Goal: Transaction & Acquisition: Purchase product/service

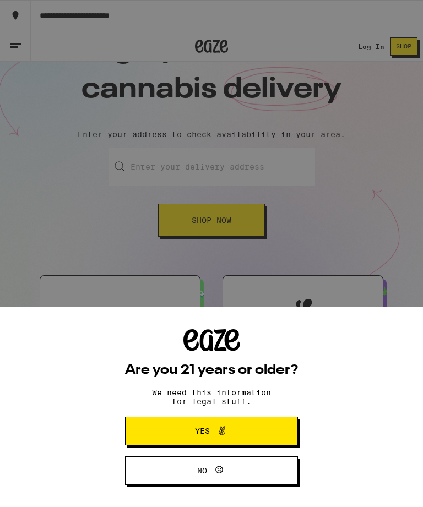
click at [244, 434] on span "Yes" at bounding box center [212, 431] width 84 height 14
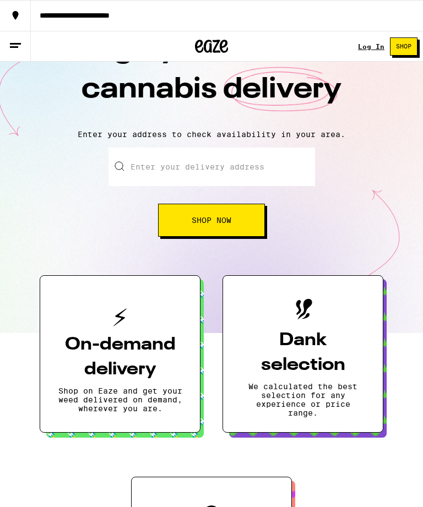
click at [212, 165] on input "Enter your delivery address" at bounding box center [212, 167] width 207 height 39
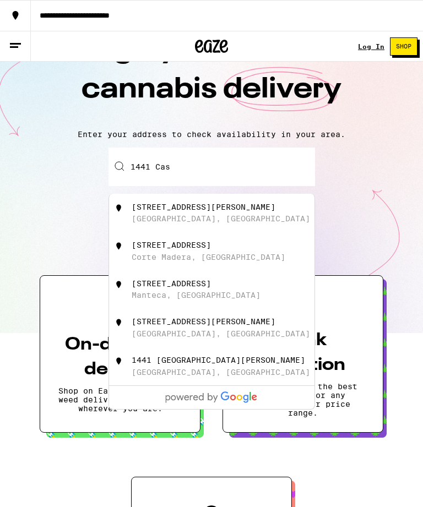
click at [197, 214] on div "[STREET_ADDRESS][PERSON_NAME]" at bounding box center [230, 213] width 197 height 21
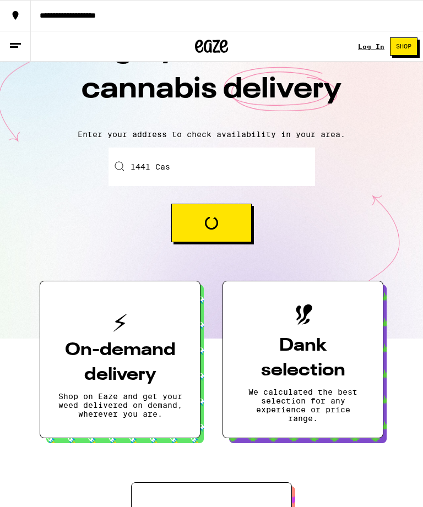
type input "[STREET_ADDRESS][PERSON_NAME]"
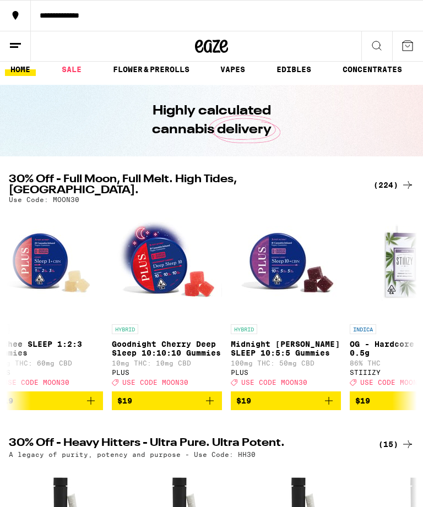
scroll to position [0, 10627]
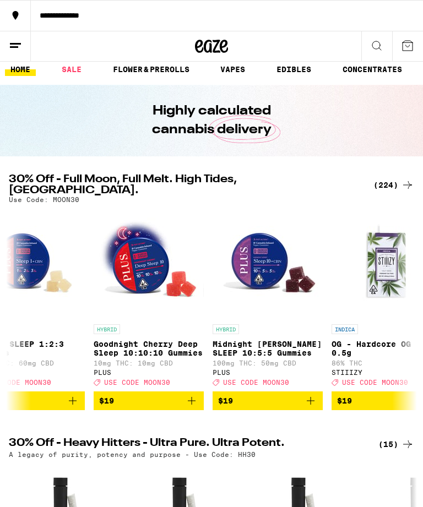
click at [272, 397] on span "$19" at bounding box center [267, 401] width 99 height 13
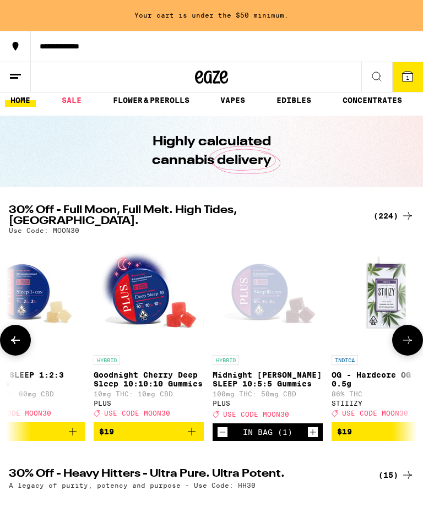
click at [314, 431] on icon "Increment" at bounding box center [313, 432] width 10 height 13
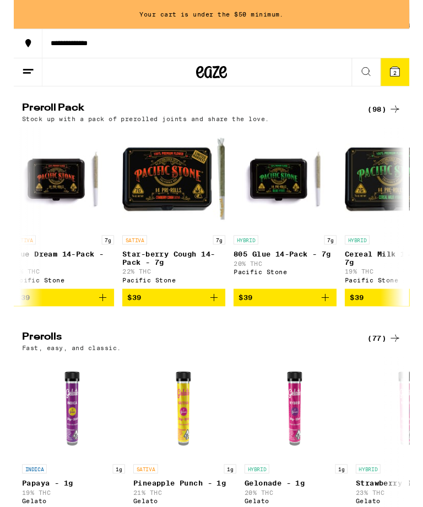
scroll to position [0, 6437]
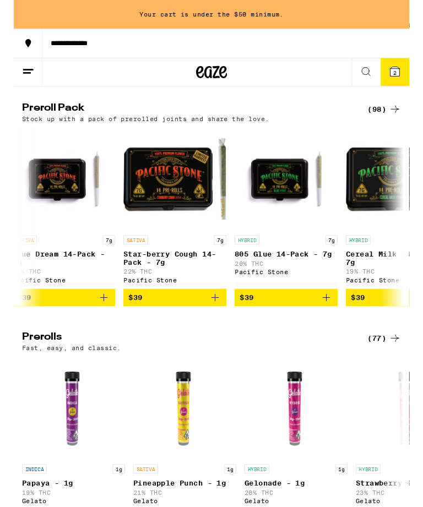
click at [295, 325] on span "$39" at bounding box center [291, 318] width 99 height 13
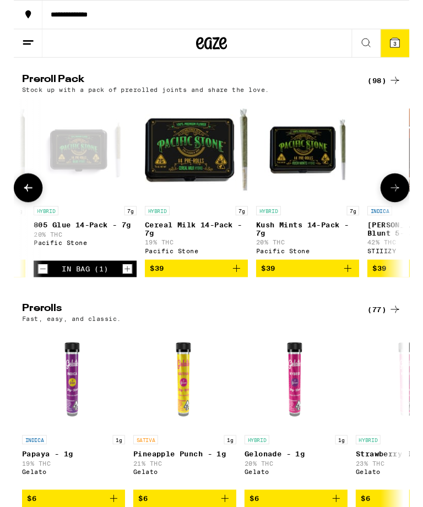
scroll to position [0, 6652]
click at [315, 294] on span "$39" at bounding box center [315, 287] width 99 height 13
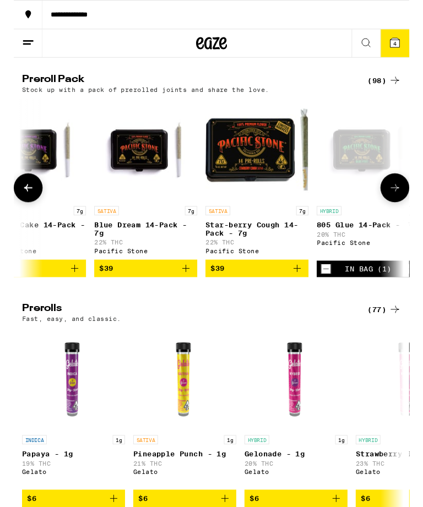
scroll to position [0, 6349]
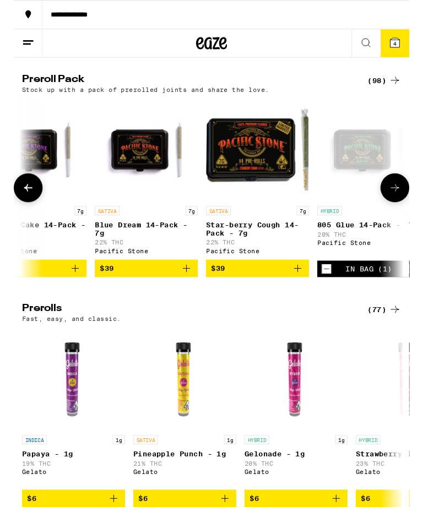
click at [262, 294] on span "$39" at bounding box center [260, 287] width 99 height 13
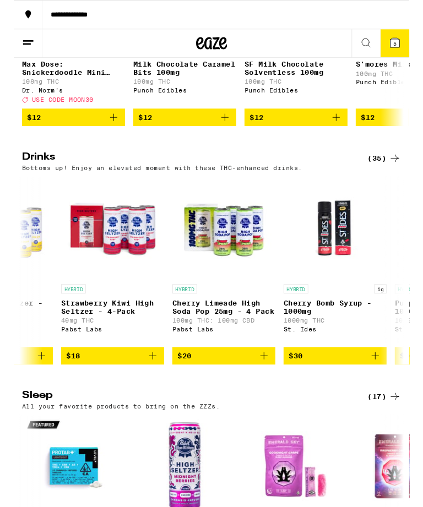
scroll to position [0, 3654]
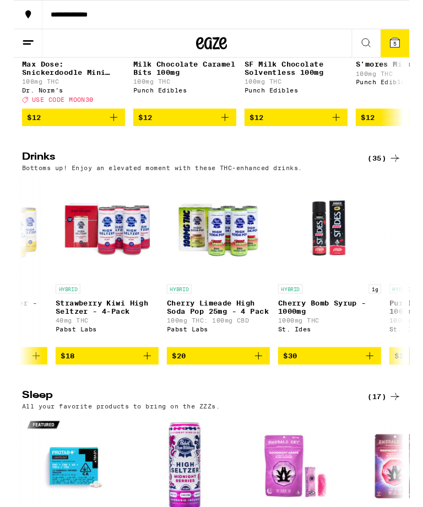
click at [228, 387] on span "$20" at bounding box center [218, 380] width 99 height 13
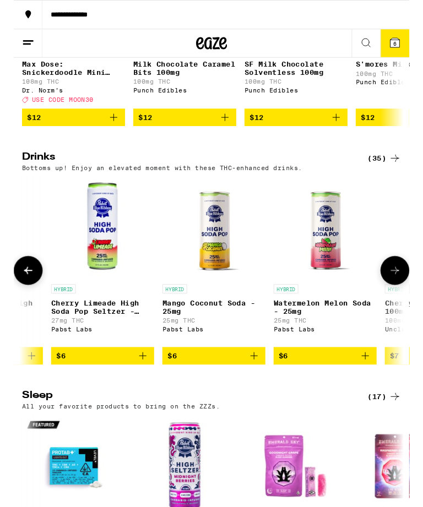
scroll to position [0, 563]
click at [218, 299] on img "Open page for Mango Coconut Soda - 25mg from Pabst Labs" at bounding box center [215, 243] width 84 height 110
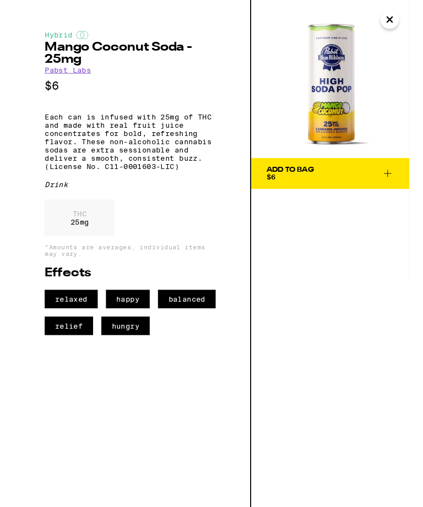
scroll to position [3173, 0]
click at [405, 15] on button "Close" at bounding box center [402, 21] width 20 height 20
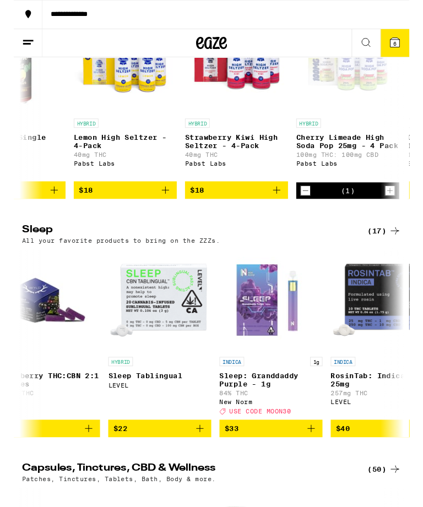
scroll to position [3482, 0]
click at [240, 210] on span "$18" at bounding box center [238, 203] width 99 height 13
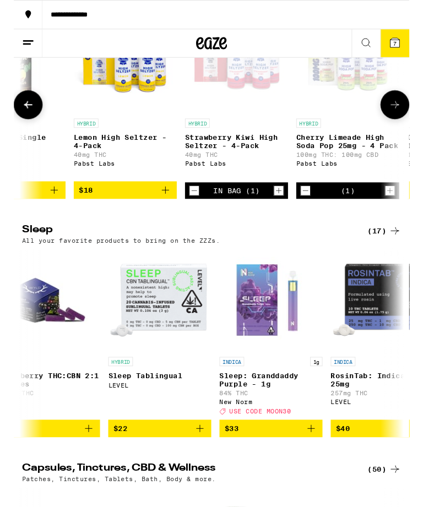
click at [287, 210] on icon "Increment" at bounding box center [284, 203] width 10 height 13
click at [391, 20] on button "**********" at bounding box center [211, 15] width 423 height 31
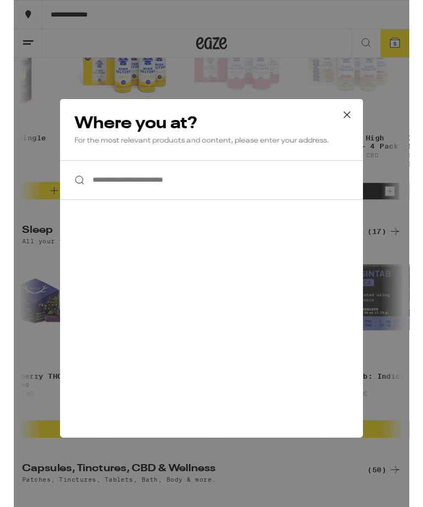
scroll to position [3485, 0]
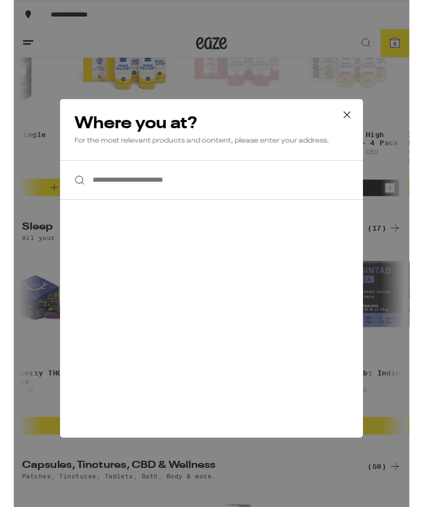
click at [1, 239] on div "**********" at bounding box center [211, 271] width 423 height 543
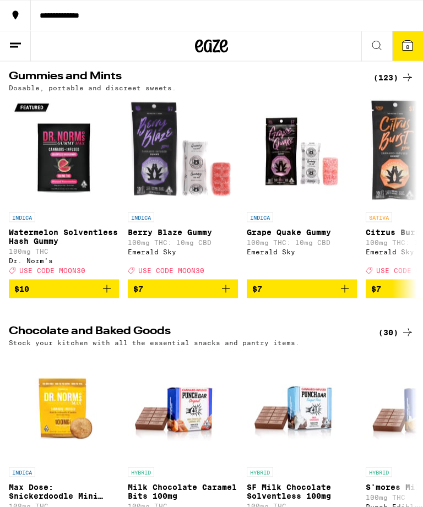
scroll to position [2845, 0]
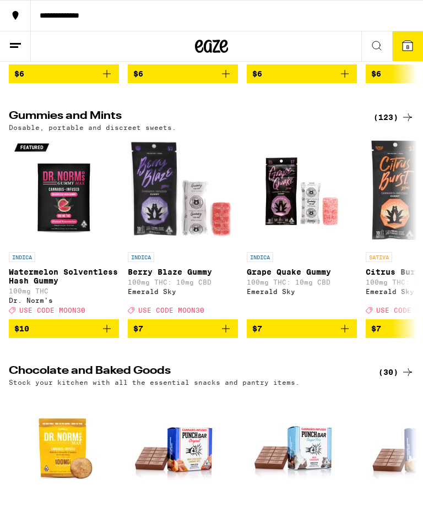
click at [412, 44] on icon at bounding box center [408, 46] width 10 height 10
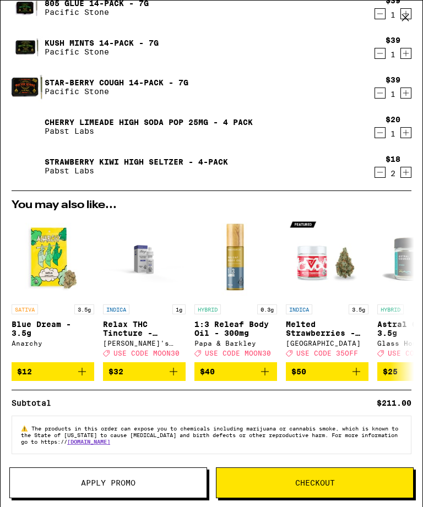
scroll to position [94, 0]
click at [113, 475] on button "Apply Promo" at bounding box center [108, 483] width 198 height 31
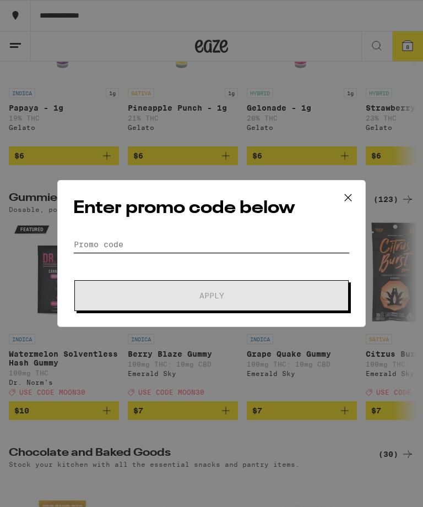
click at [139, 239] on input "Promo Code" at bounding box center [211, 244] width 277 height 17
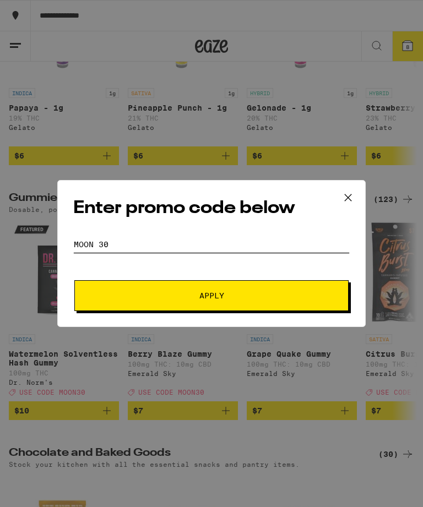
type input "Moon 30"
click at [252, 290] on button "Apply" at bounding box center [211, 295] width 274 height 31
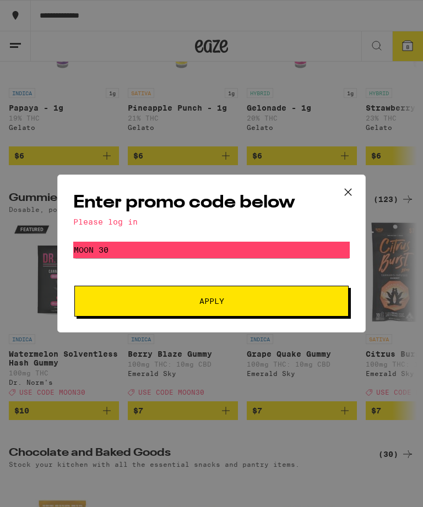
click at [123, 220] on div "Please log in" at bounding box center [211, 222] width 277 height 9
click at [355, 185] on icon at bounding box center [348, 192] width 17 height 17
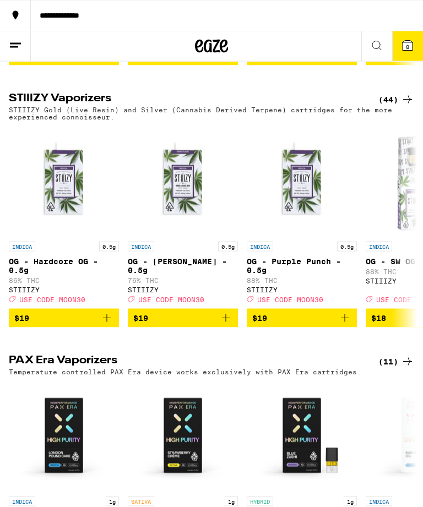
scroll to position [1915, 0]
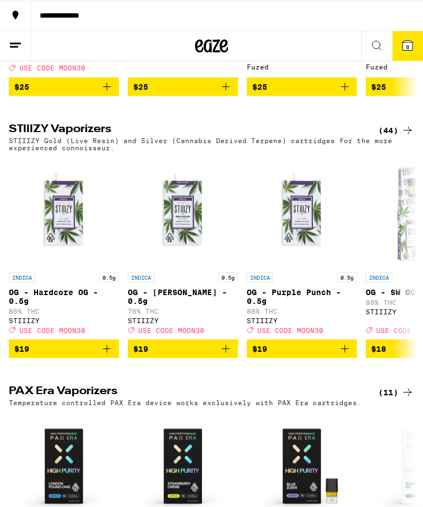
click at [14, 40] on icon at bounding box center [15, 45] width 13 height 13
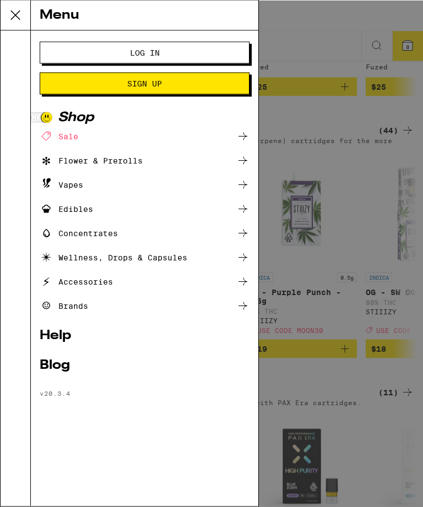
scroll to position [1916, 0]
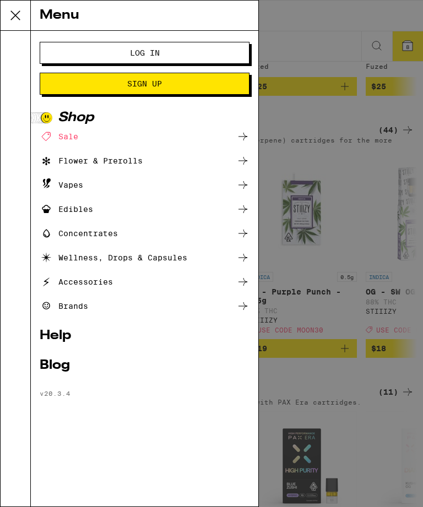
click at [167, 47] on button "Log In" at bounding box center [145, 53] width 210 height 22
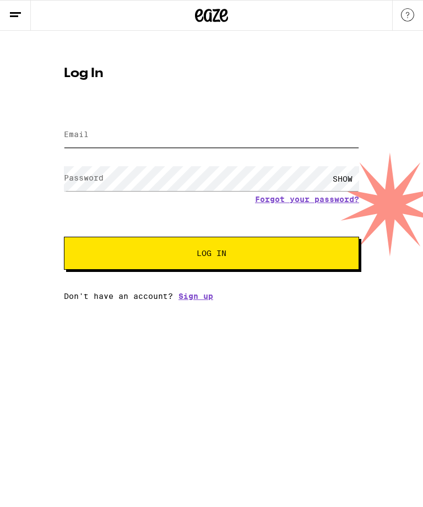
click at [111, 134] on input "Email" at bounding box center [211, 135] width 295 height 25
type input "[EMAIL_ADDRESS][DOMAIN_NAME]"
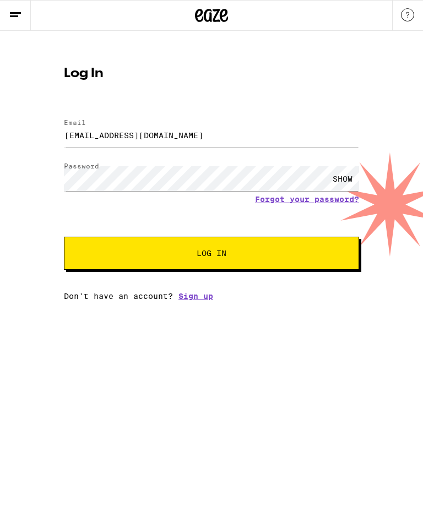
click at [251, 251] on button "Log In" at bounding box center [211, 253] width 295 height 33
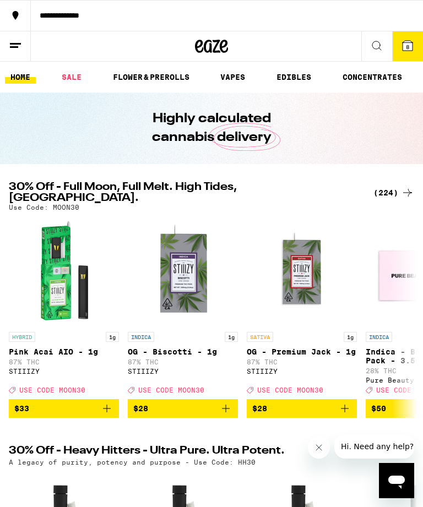
click at [418, 39] on button "8" at bounding box center [407, 46] width 31 height 30
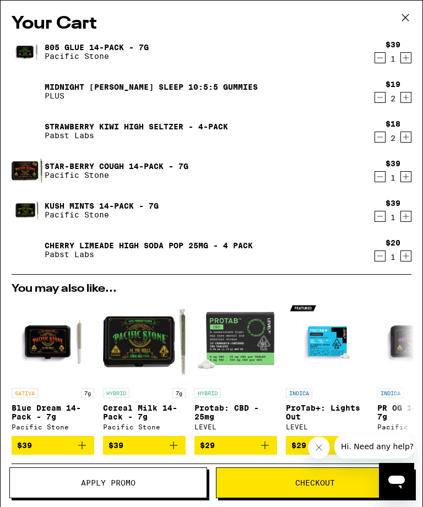
click at [127, 480] on span "Apply Promo" at bounding box center [108, 483] width 55 height 8
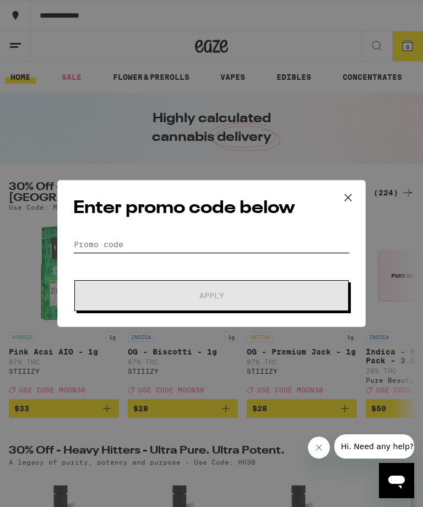
click at [145, 240] on input "Promo Code" at bounding box center [211, 244] width 277 height 17
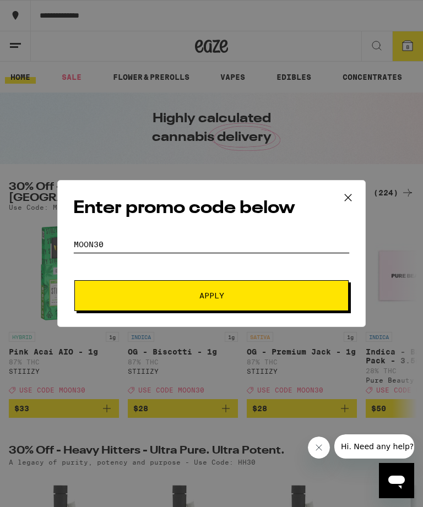
type input "Moon30"
click at [280, 295] on span "Apply" at bounding box center [211, 296] width 198 height 8
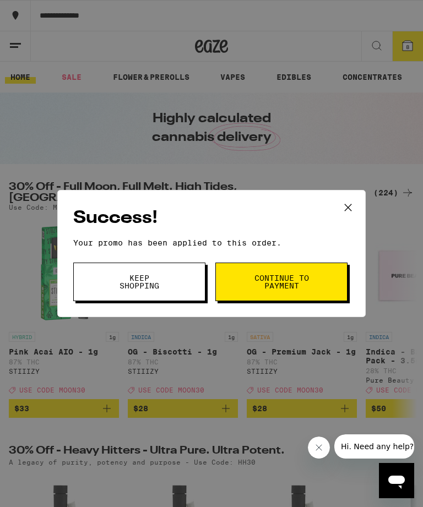
click at [288, 274] on span "Continue to payment" at bounding box center [281, 281] width 56 height 15
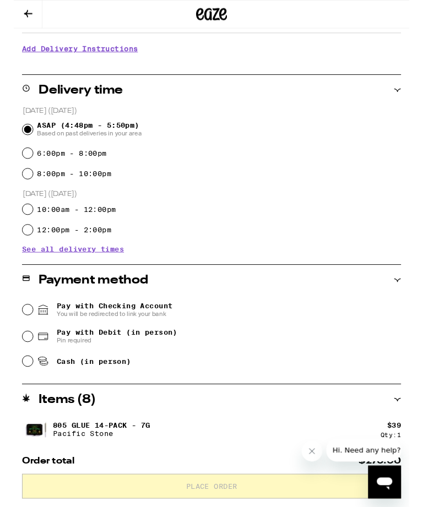
scroll to position [219, 0]
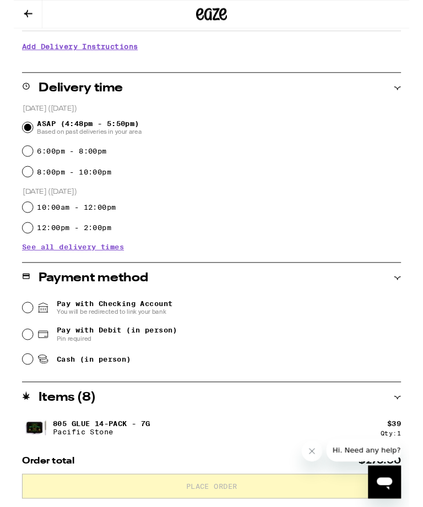
click at [17, 360] on input "Pay with Debit (in person) Pin required" at bounding box center [14, 358] width 11 height 11
radio input "true"
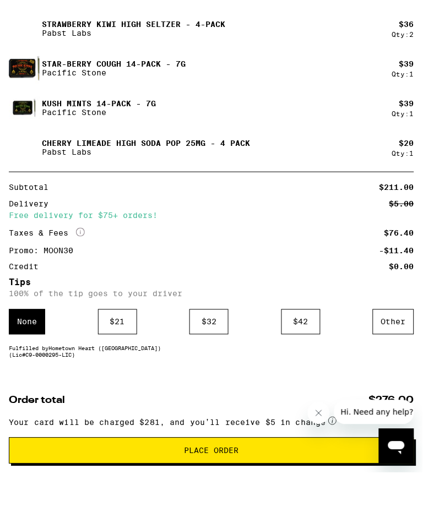
scroll to position [728, 0]
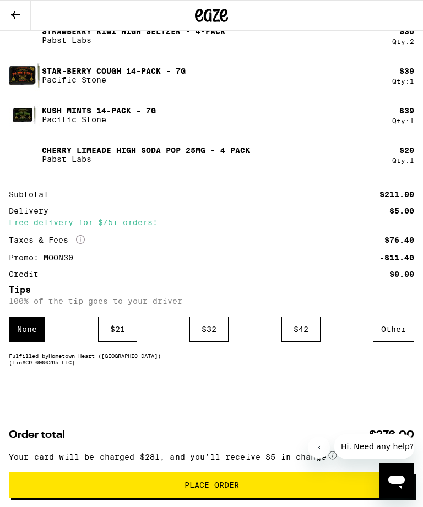
click at [212, 483] on span "Place Order" at bounding box center [212, 486] width 55 height 8
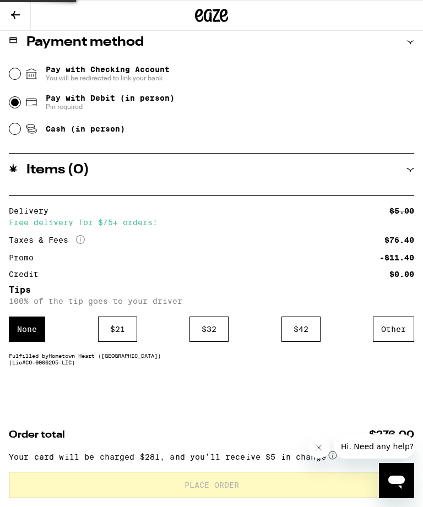
scroll to position [483, 0]
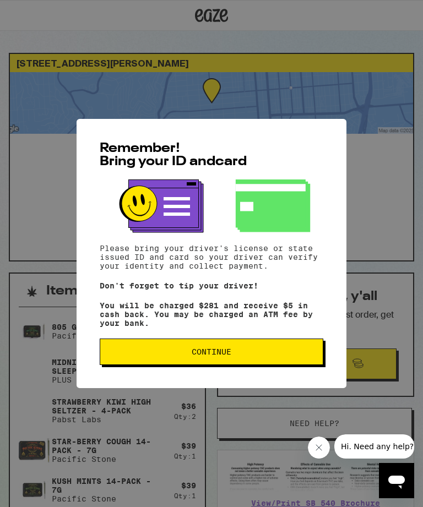
click at [225, 355] on span "Continue" at bounding box center [212, 352] width 40 height 8
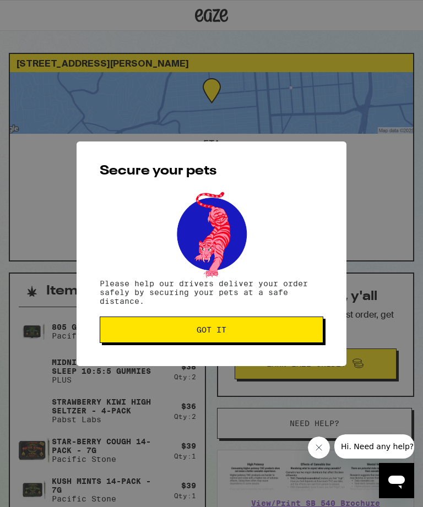
click at [230, 327] on button "Got it" at bounding box center [212, 330] width 224 height 26
